Goal: Transaction & Acquisition: Purchase product/service

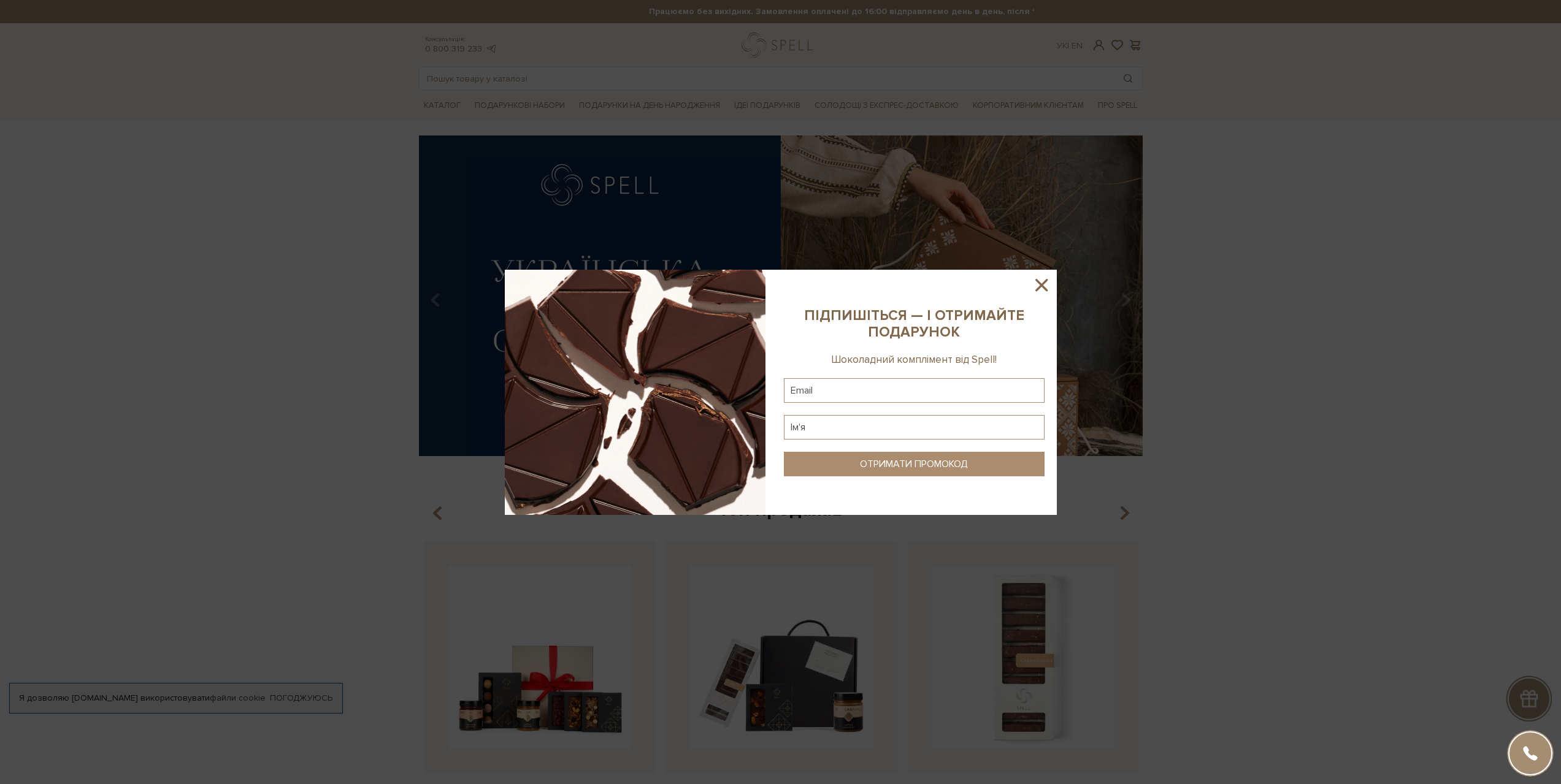
click at [1042, 283] on icon at bounding box center [1041, 285] width 12 height 12
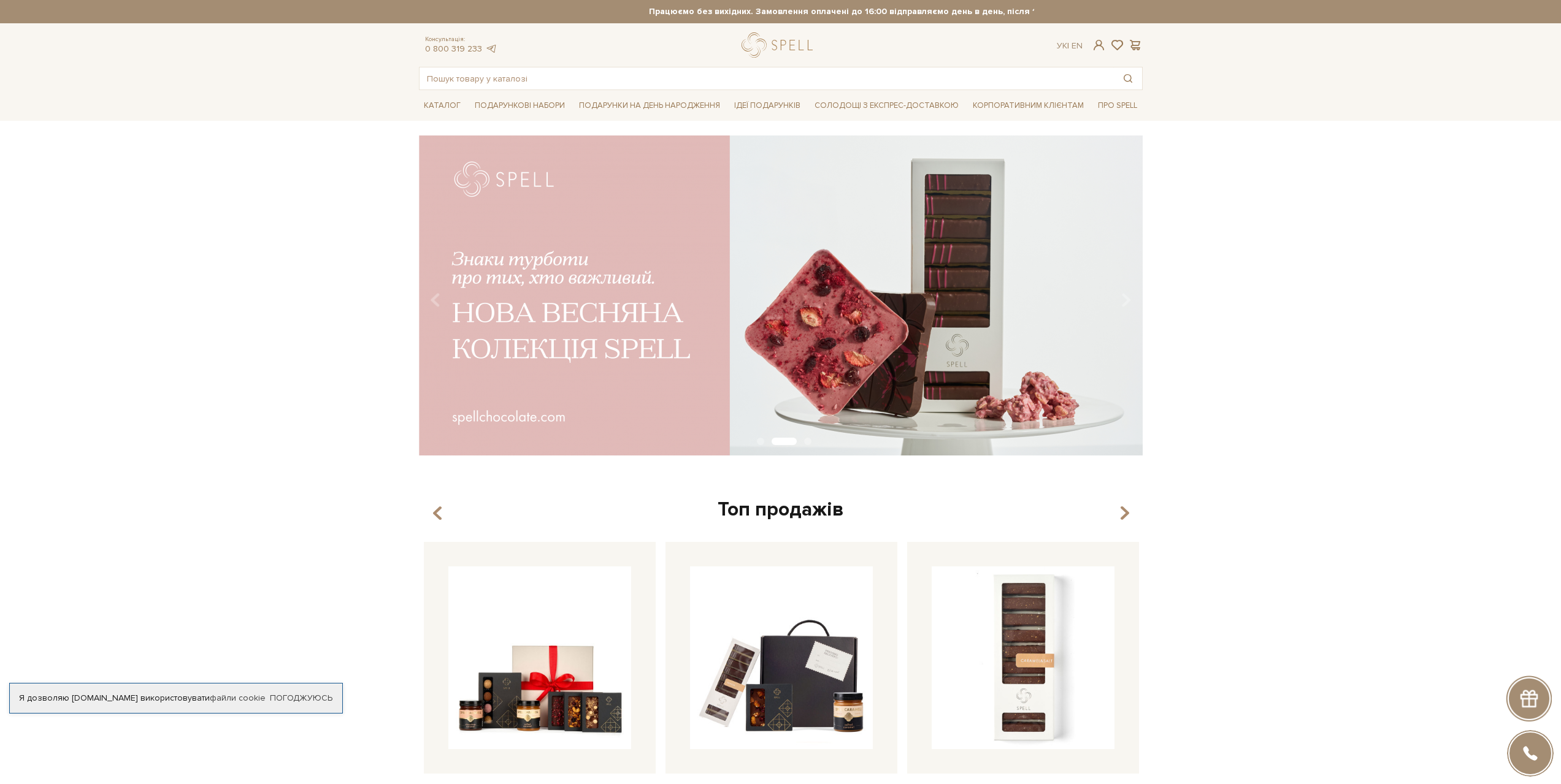
click at [995, 321] on img at bounding box center [781, 296] width 724 height 321
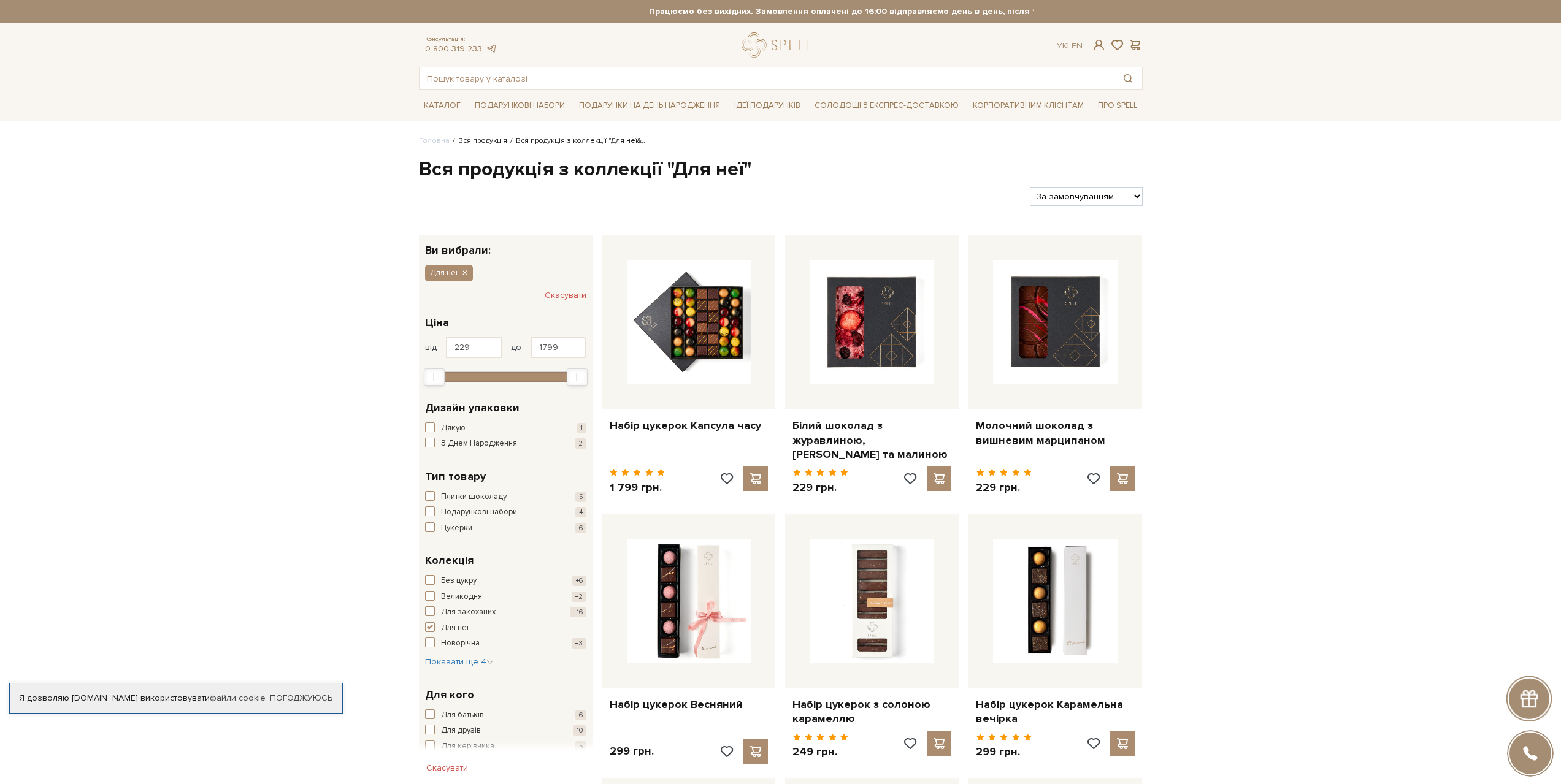
click at [468, 141] on link "Вся продукція" at bounding box center [482, 140] width 49 height 9
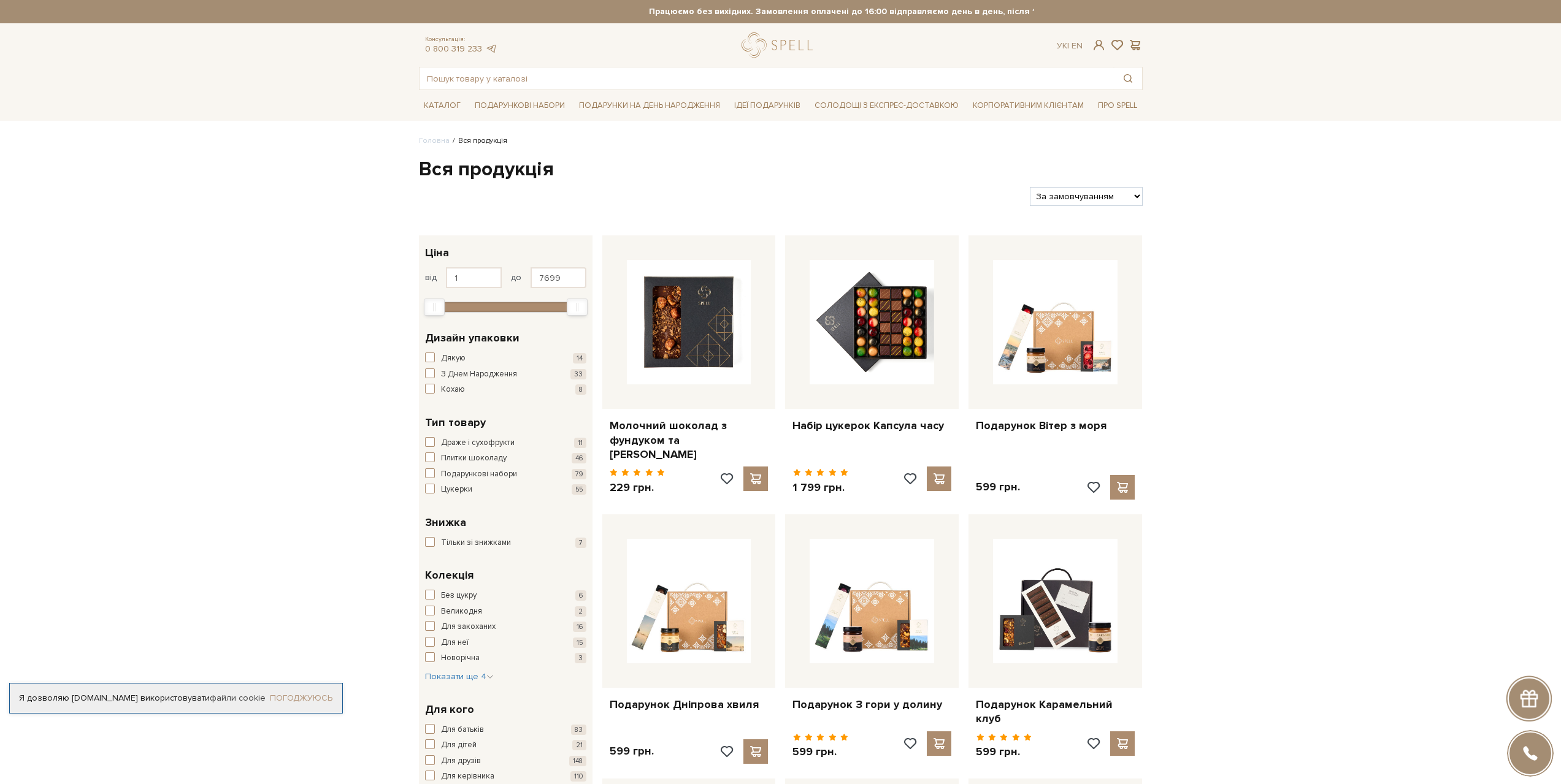
click at [302, 693] on link "Погоджуюсь" at bounding box center [300, 698] width 62 height 11
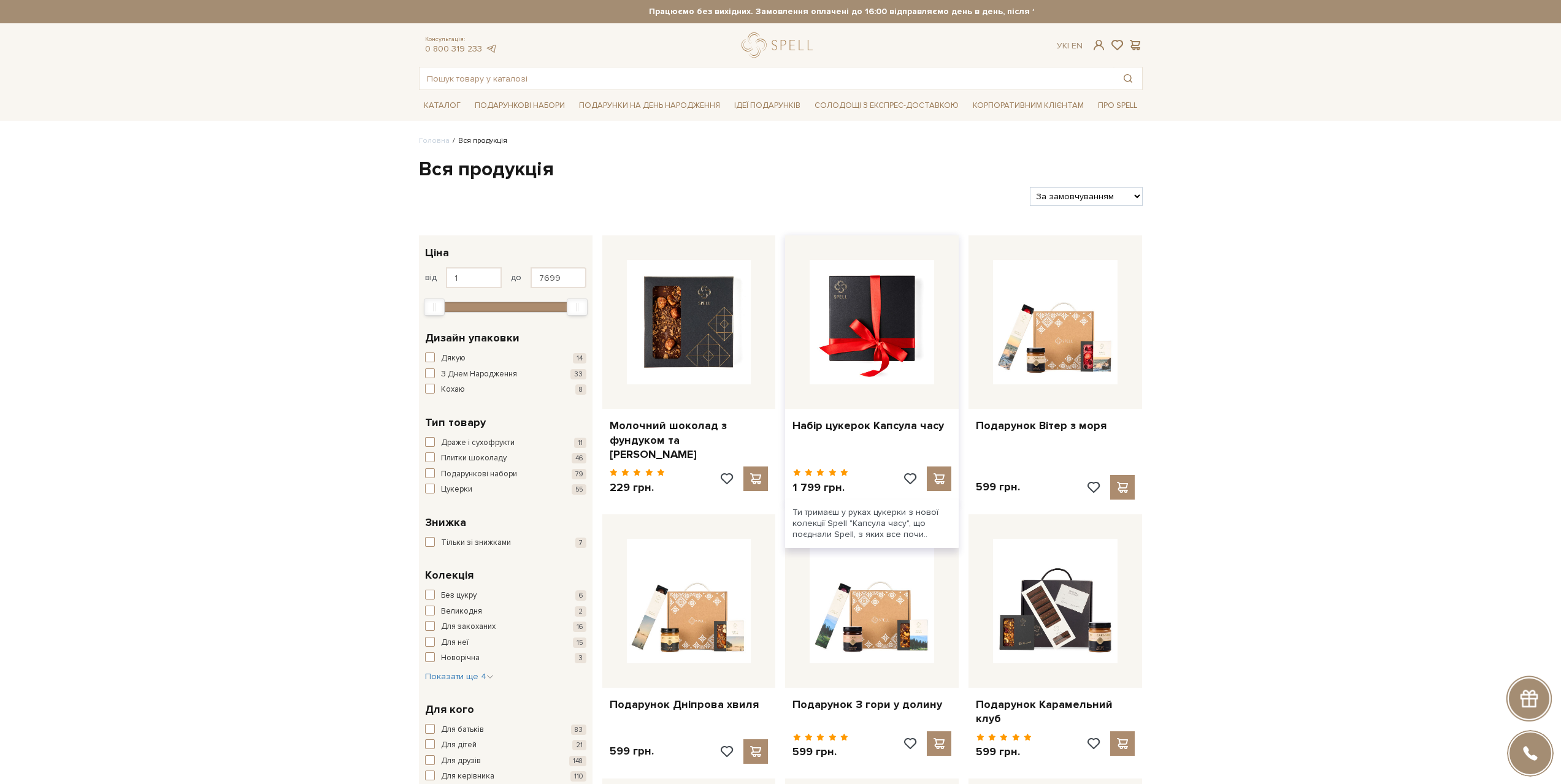
click at [883, 330] on img at bounding box center [871, 322] width 124 height 124
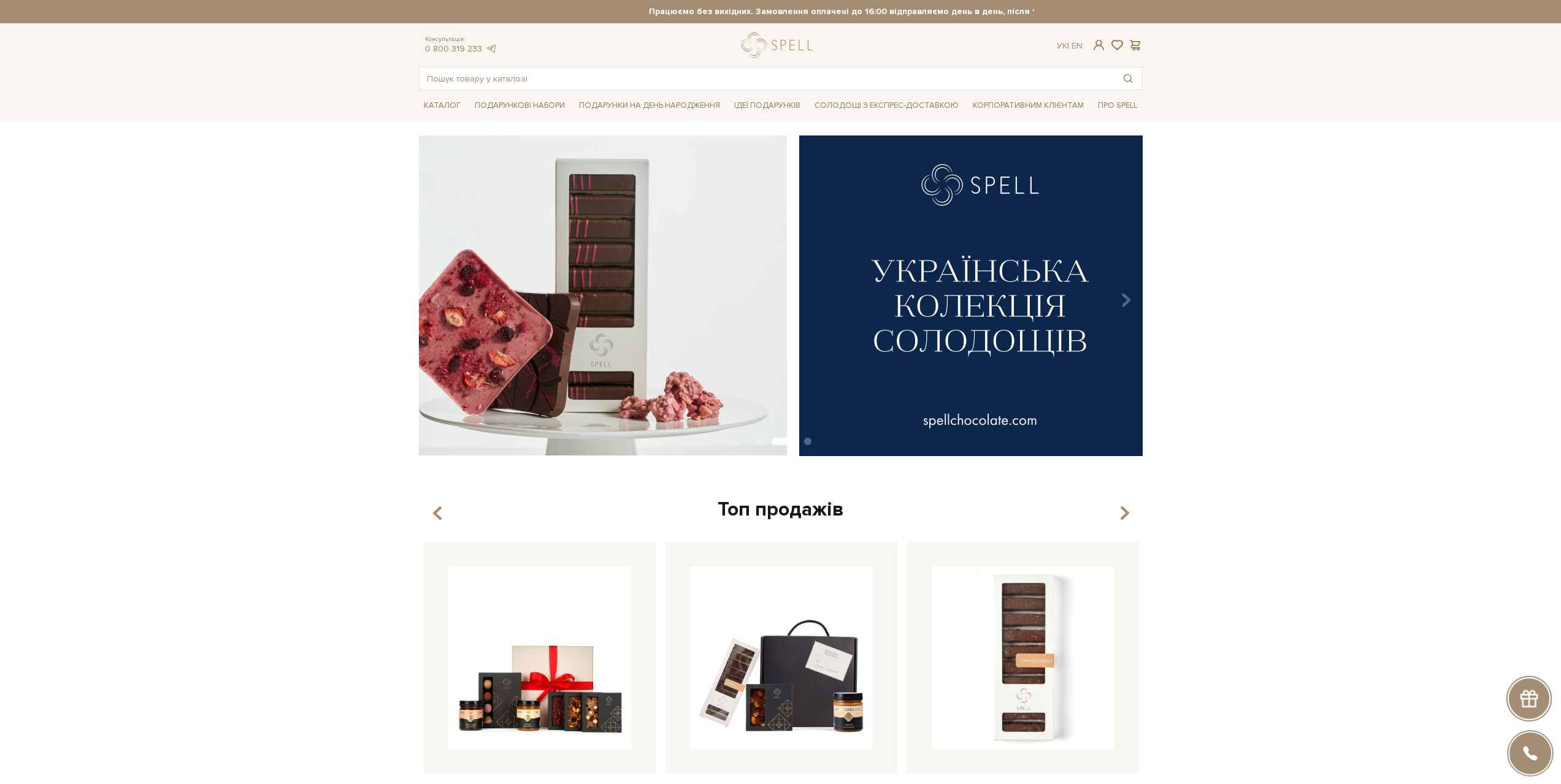
drag, startPoint x: 1069, startPoint y: 301, endPoint x: 493, endPoint y: 225, distance: 581.0
click at [605, 241] on img at bounding box center [424, 296] width 724 height 321
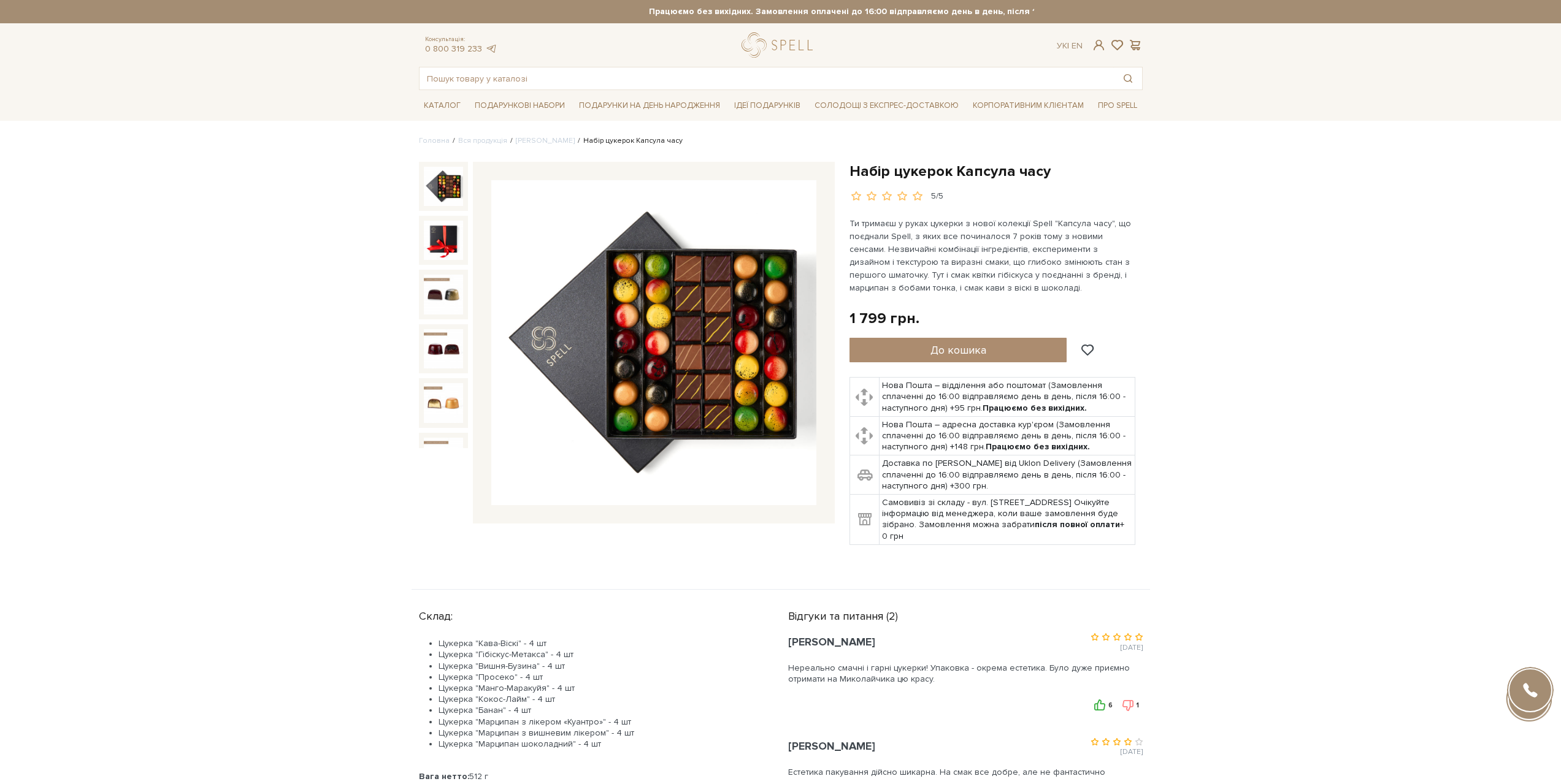
click at [680, 345] on img at bounding box center [653, 342] width 325 height 325
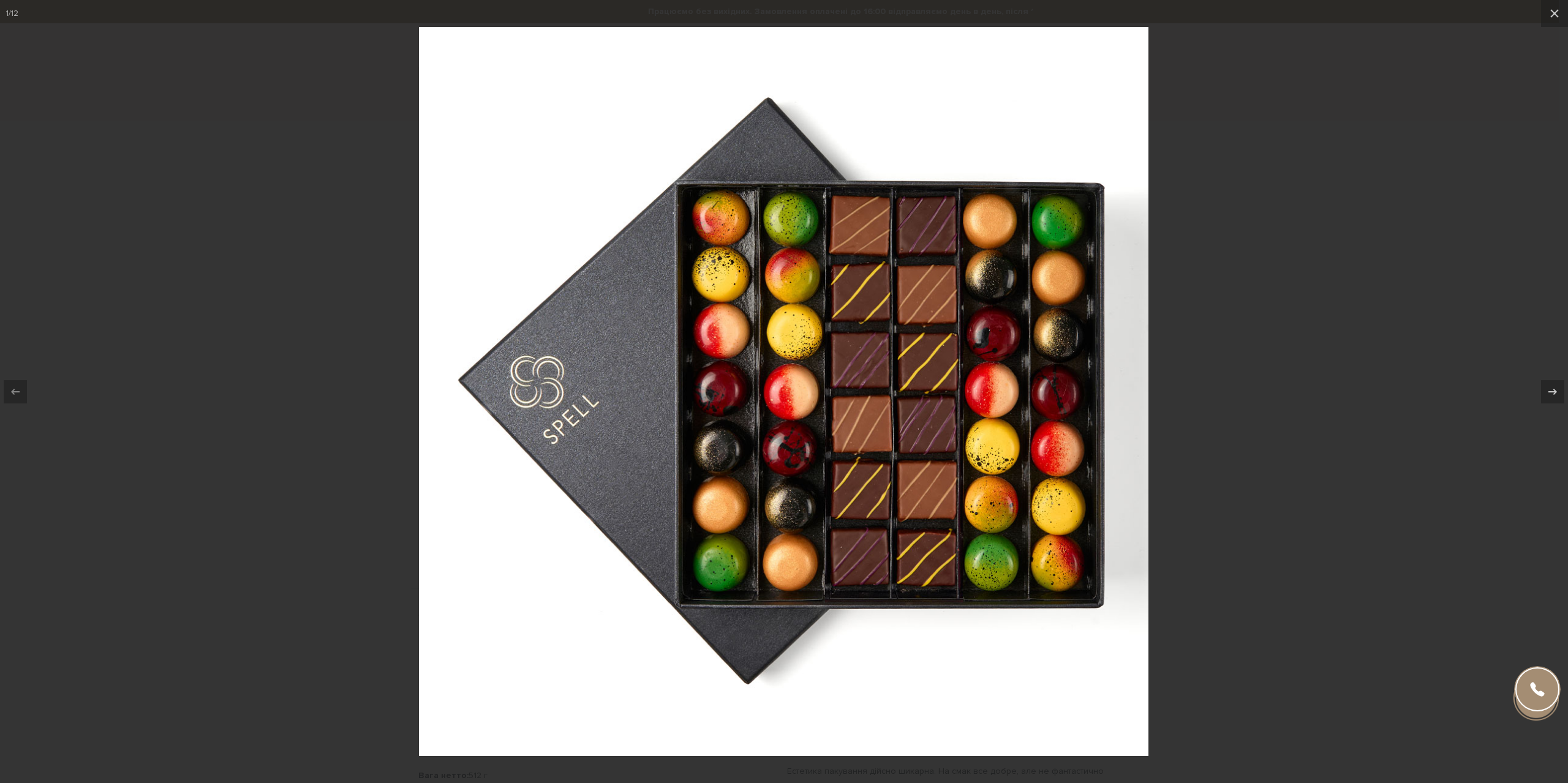
drag, startPoint x: 343, startPoint y: 52, endPoint x: 350, endPoint y: 40, distance: 13.9
click at [345, 46] on div at bounding box center [784, 391] width 1568 height 783
